Goal: Go to known website: Access a specific website the user already knows

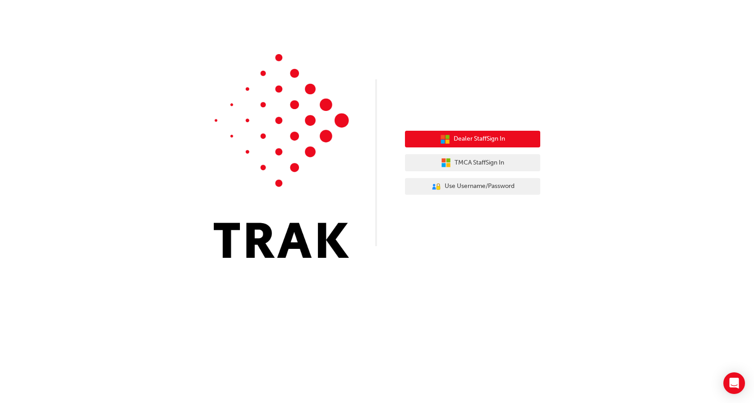
drag, startPoint x: 485, startPoint y: 135, endPoint x: 490, endPoint y: 134, distance: 4.6
click at [486, 136] on span "Dealer Staff Sign In" at bounding box center [479, 139] width 51 height 10
